Goal: Task Accomplishment & Management: Manage account settings

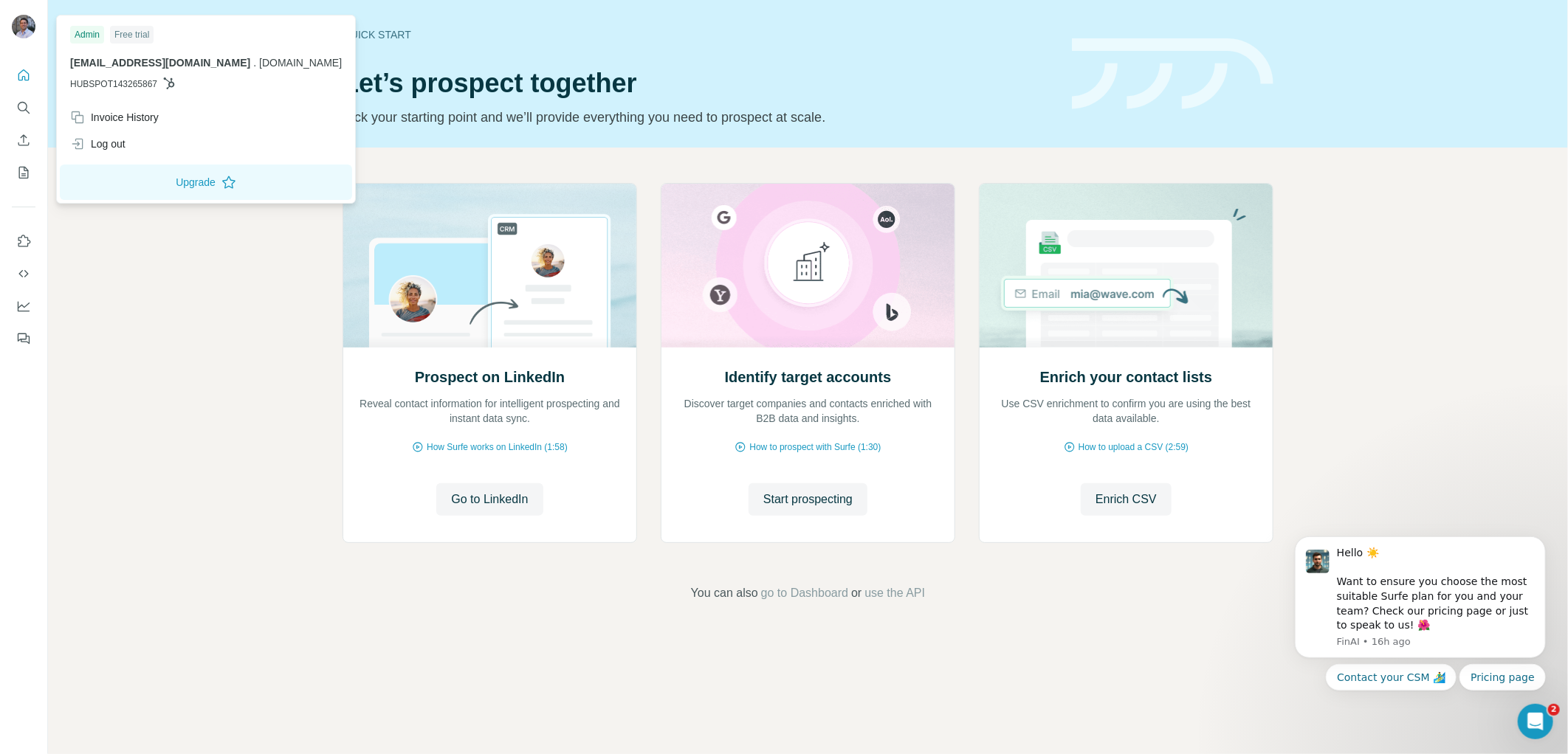
click at [26, 28] on img at bounding box center [24, 27] width 24 height 24
click at [192, 196] on button "Upgrade" at bounding box center [206, 183] width 292 height 36
